Goal: Task Accomplishment & Management: Use online tool/utility

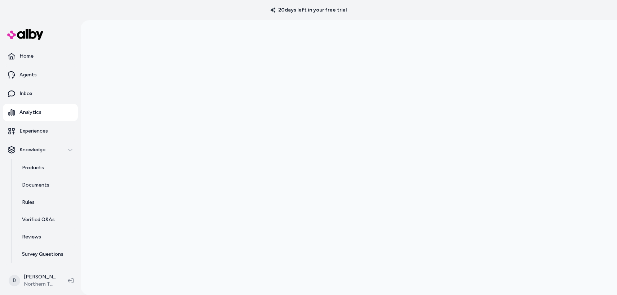
scroll to position [8, 0]
click at [80, 17] on div "20 days left in your free trial" at bounding box center [308, 10] width 617 height 20
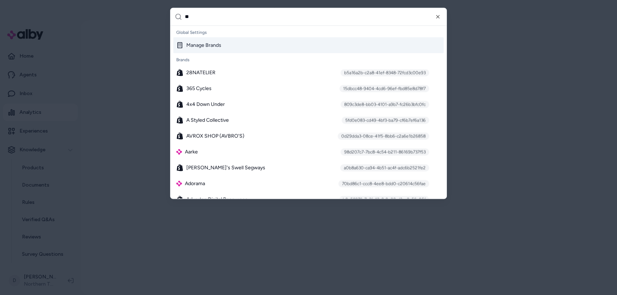
type input "***"
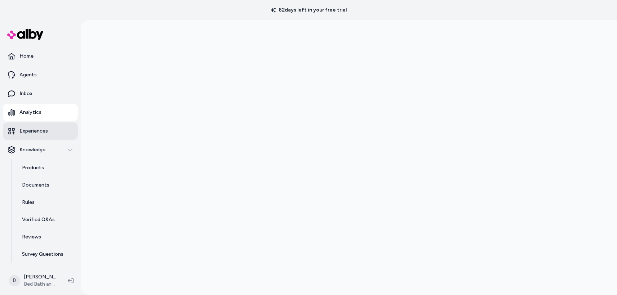
click at [38, 130] on p "Experiences" at bounding box center [33, 131] width 28 height 7
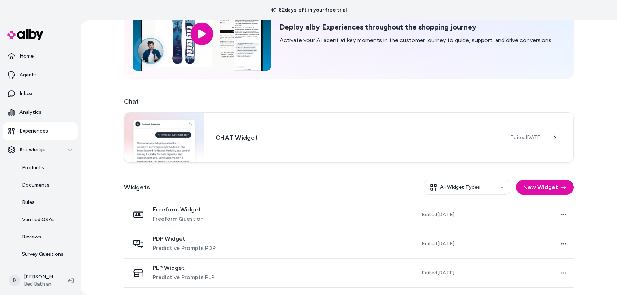
scroll to position [89, 0]
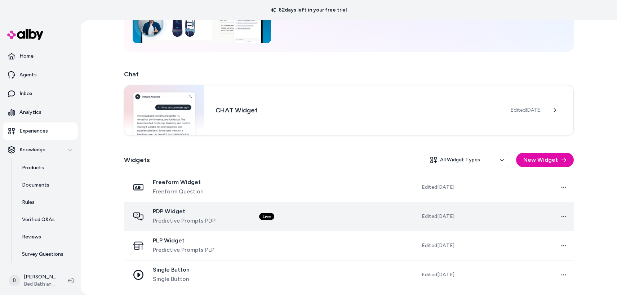
click at [173, 215] on span "PDP Widget" at bounding box center [184, 211] width 63 height 7
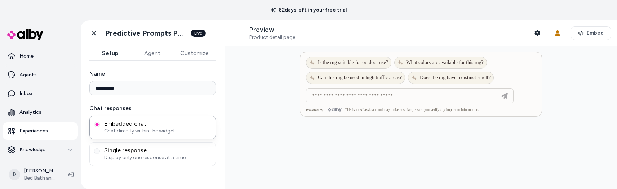
type input "**********"
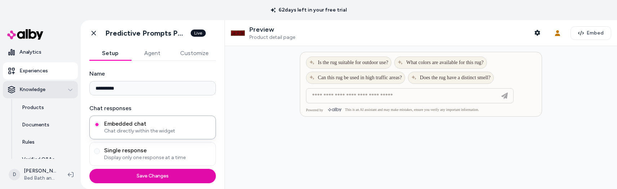
scroll to position [62, 0]
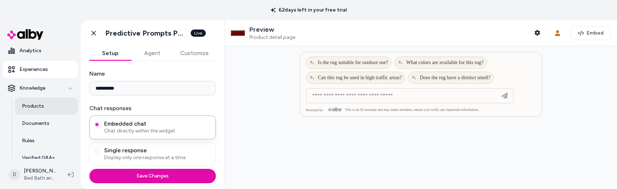
click at [34, 103] on p "Products" at bounding box center [33, 106] width 22 height 7
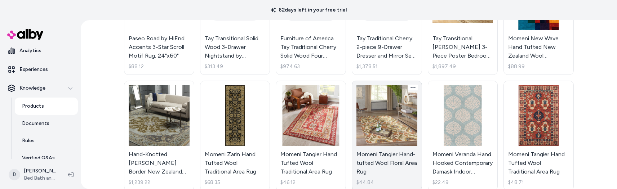
scroll to position [47, 0]
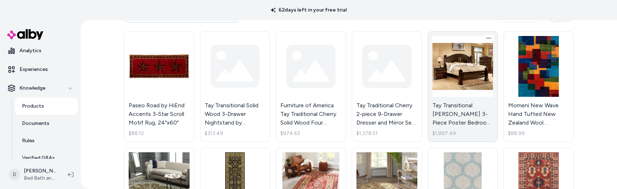
click at [450, 75] on link "Tay Transitional Cherry Wood 3-Piece Poster Bedroom Set by Furniture of America…" at bounding box center [463, 86] width 70 height 111
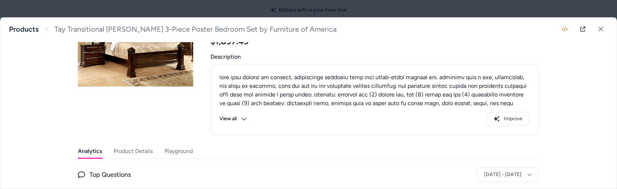
scroll to position [143, 0]
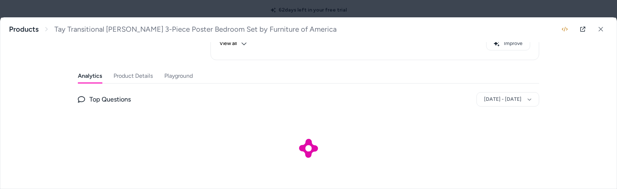
click at [164, 76] on button "Playground" at bounding box center [178, 76] width 28 height 14
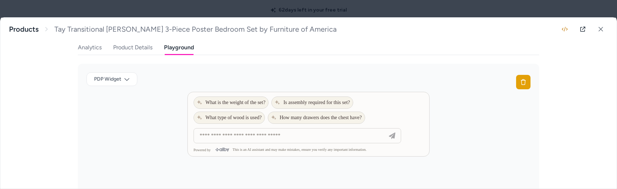
scroll to position [91, 0]
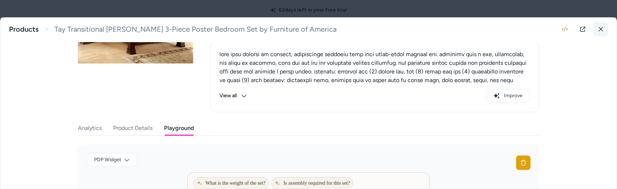
click at [598, 27] on icon at bounding box center [600, 29] width 5 height 5
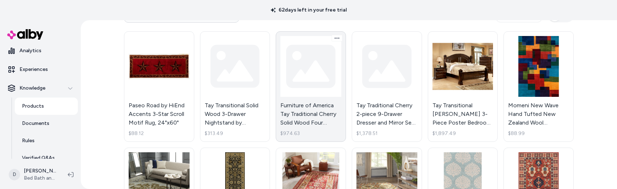
click at [287, 66] on link "Furniture of America Tay Traditional Cherry Solid Wood Four Poster Bed $974.63" at bounding box center [311, 86] width 70 height 111
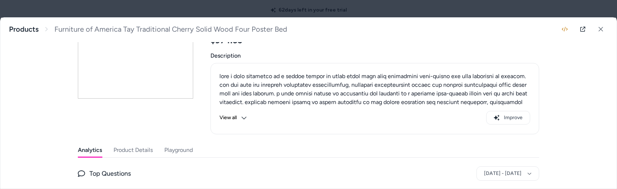
scroll to position [150, 0]
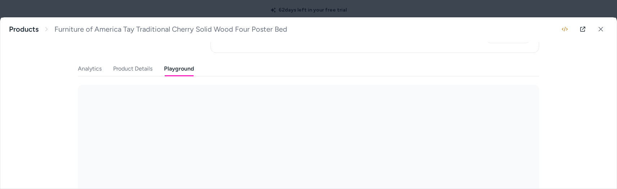
click at [173, 62] on button "Playground" at bounding box center [179, 69] width 30 height 14
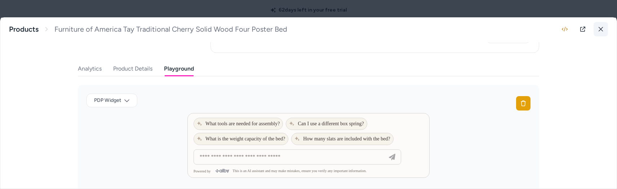
click at [594, 29] on button at bounding box center [601, 29] width 14 height 14
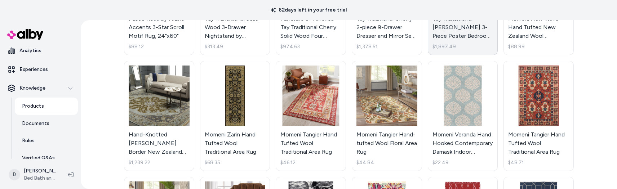
scroll to position [189, 0]
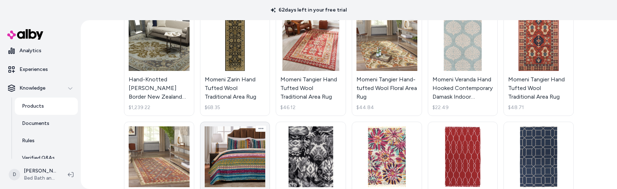
click at [251, 137] on link "Greenland Home Fashions Southwest 100% Cotton Native Motif Reversible Quilt Set…" at bounding box center [235, 177] width 70 height 111
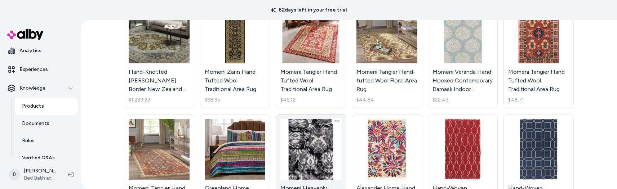
scroll to position [225, 0]
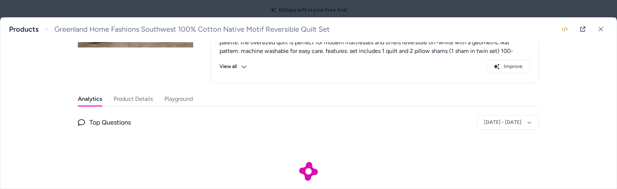
scroll to position [134, 0]
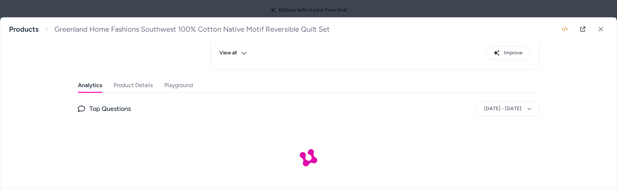
click at [182, 87] on button "Playground" at bounding box center [178, 85] width 28 height 14
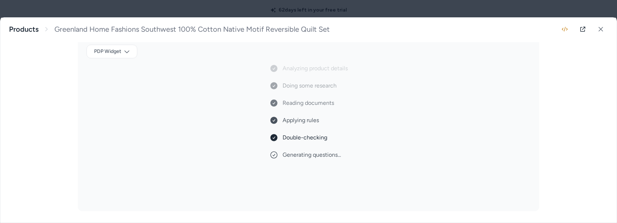
scroll to position [199, 0]
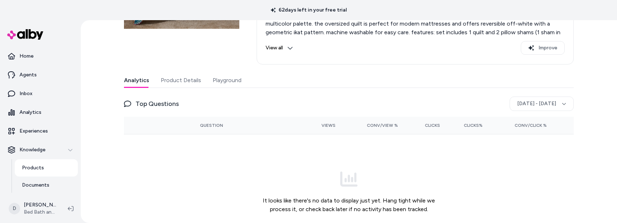
scroll to position [168, 0]
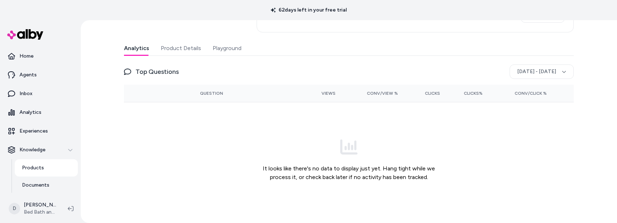
click at [225, 47] on div "Last updated Aug 18, 2025 Product ID: 10002434 Greenland Home Fashions Southwes…" at bounding box center [349, 49] width 450 height 336
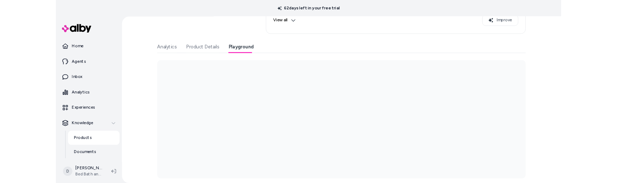
scroll to position [159, 0]
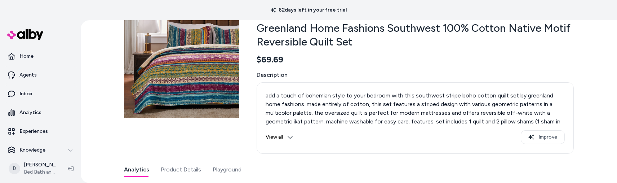
scroll to position [130, 0]
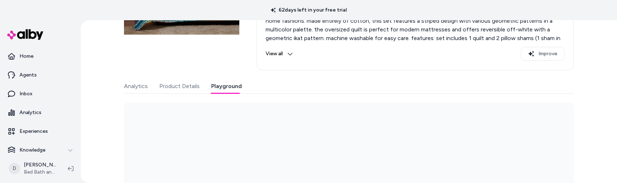
click at [225, 84] on button "Playground" at bounding box center [226, 86] width 31 height 14
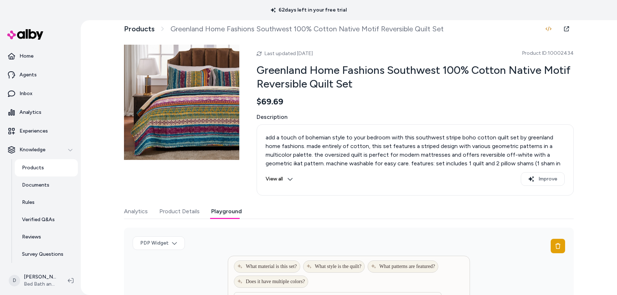
scroll to position [0, 0]
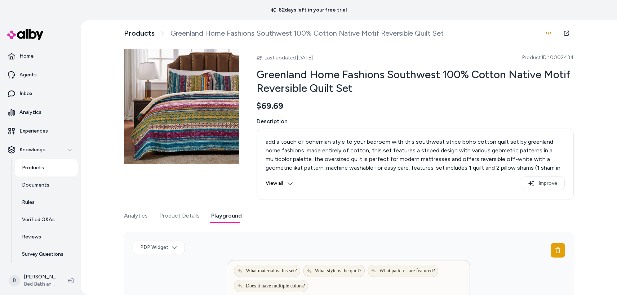
click at [26, 168] on p "Products" at bounding box center [33, 167] width 22 height 7
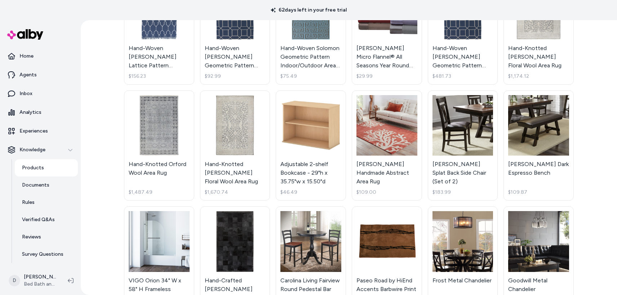
scroll to position [592, 0]
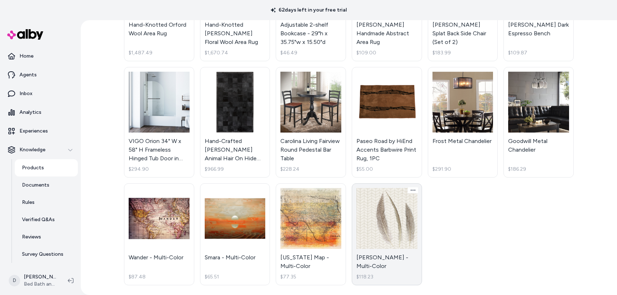
click at [383, 182] on link "[PERSON_NAME] - Multi-Color $118.23" at bounding box center [387, 234] width 70 height 102
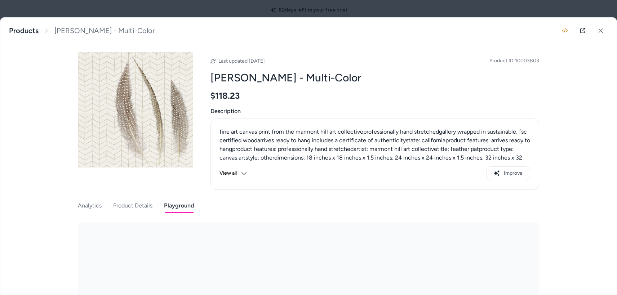
click at [187, 182] on button "Playground" at bounding box center [179, 206] width 30 height 14
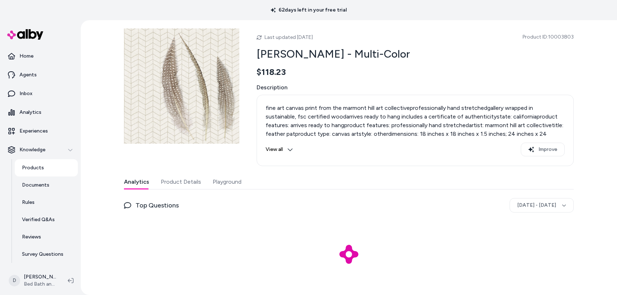
scroll to position [21, 0]
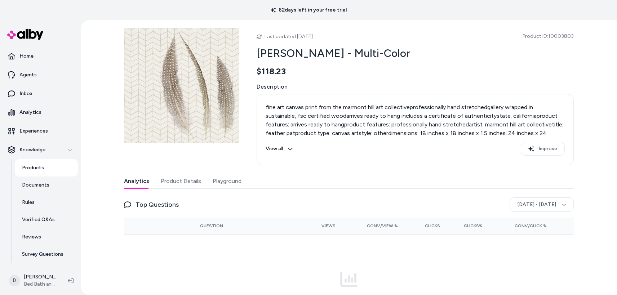
click at [225, 185] on button "Playground" at bounding box center [227, 181] width 29 height 14
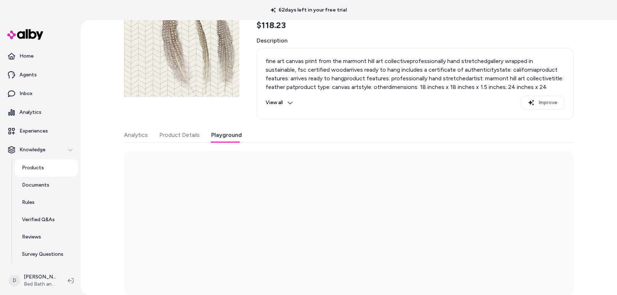
scroll to position [73, 0]
